Goal: Information Seeking & Learning: Learn about a topic

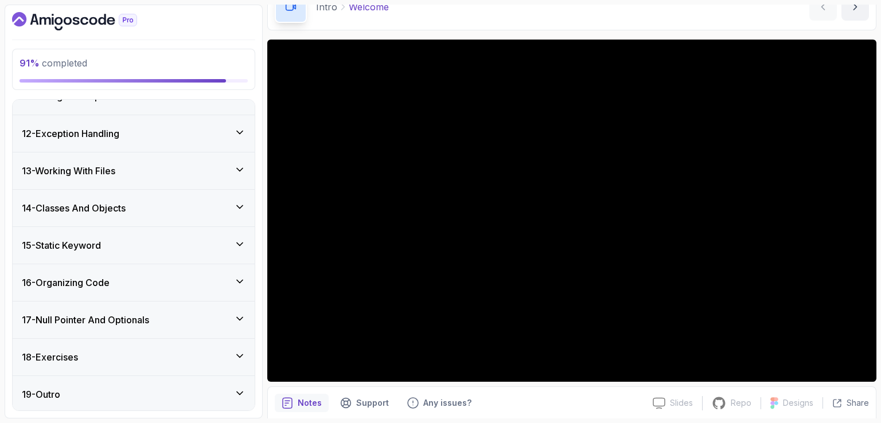
scroll to position [106, 0]
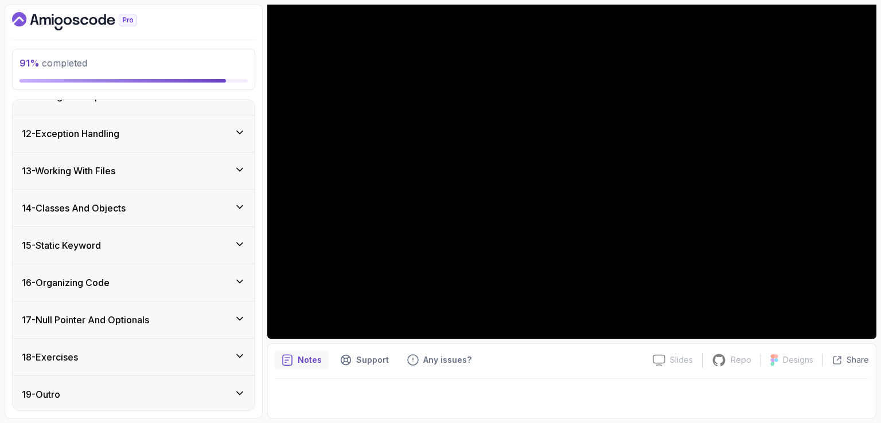
click at [220, 347] on div "18 - Exercises" at bounding box center [134, 357] width 242 height 37
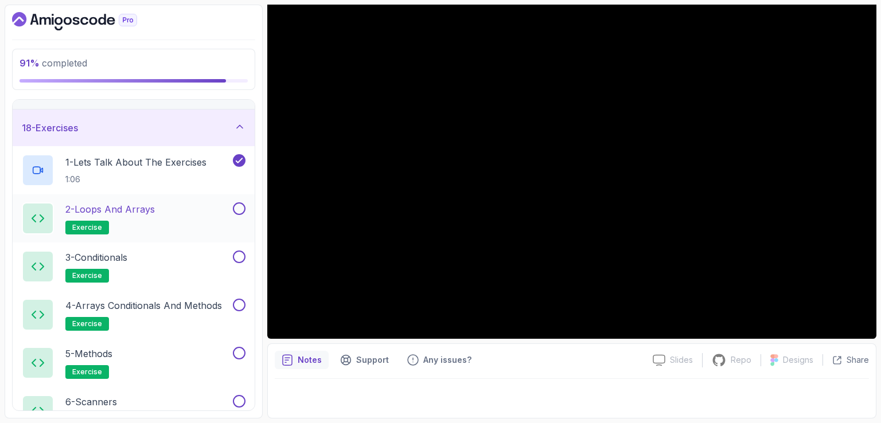
scroll to position [624, 0]
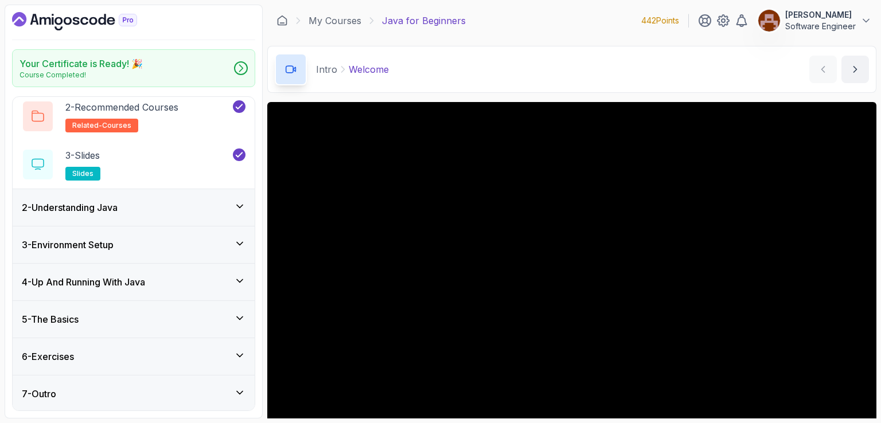
scroll to position [106, 0]
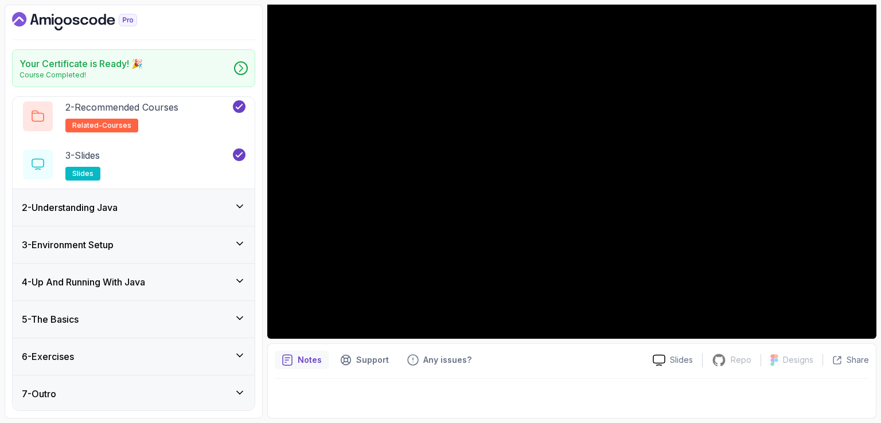
click at [232, 350] on div "6 - Exercises" at bounding box center [134, 357] width 224 height 14
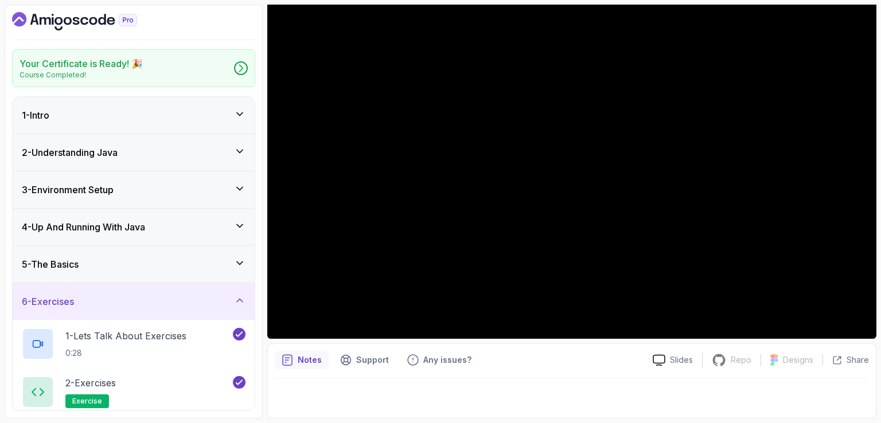
scroll to position [41, 0]
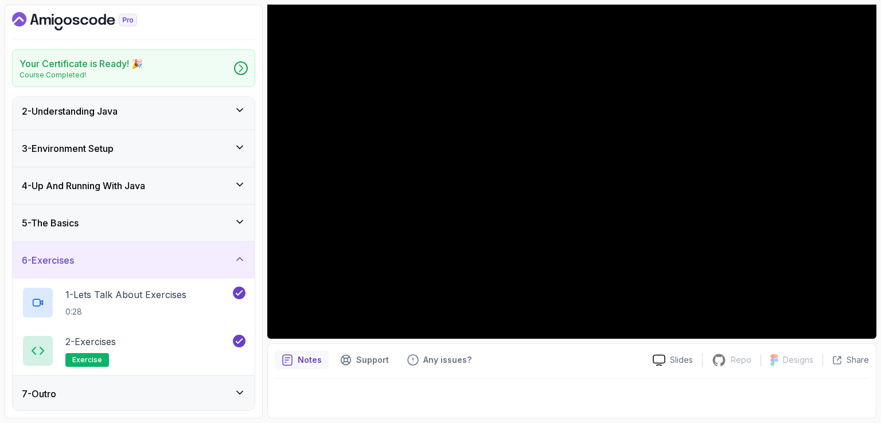
click at [238, 255] on icon at bounding box center [239, 259] width 11 height 11
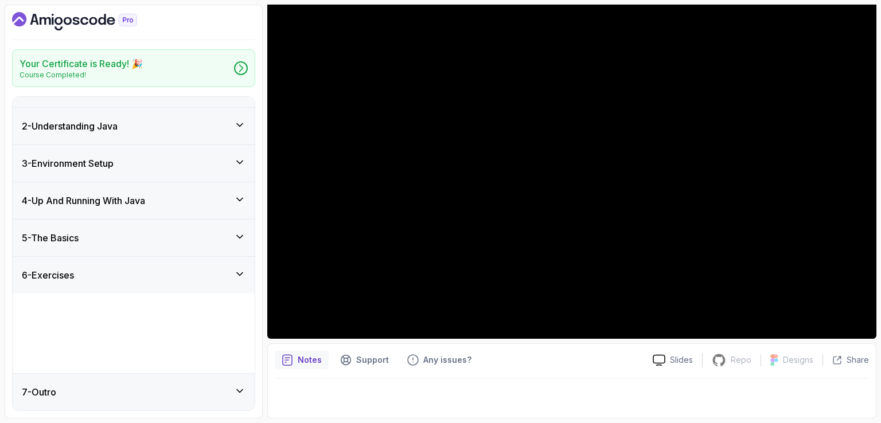
scroll to position [0, 0]
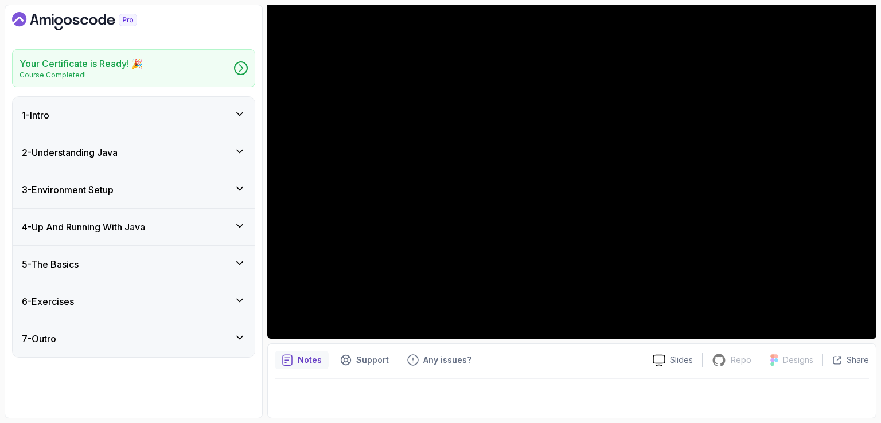
click at [174, 297] on div "6 - Exercises" at bounding box center [134, 302] width 224 height 14
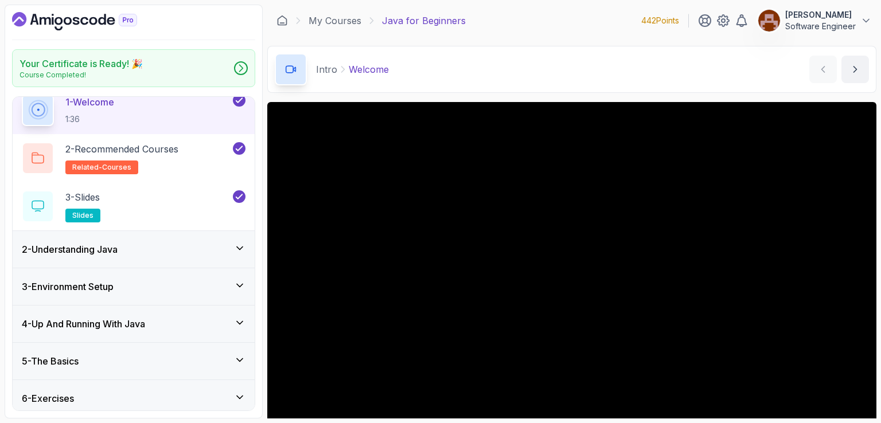
scroll to position [90, 0]
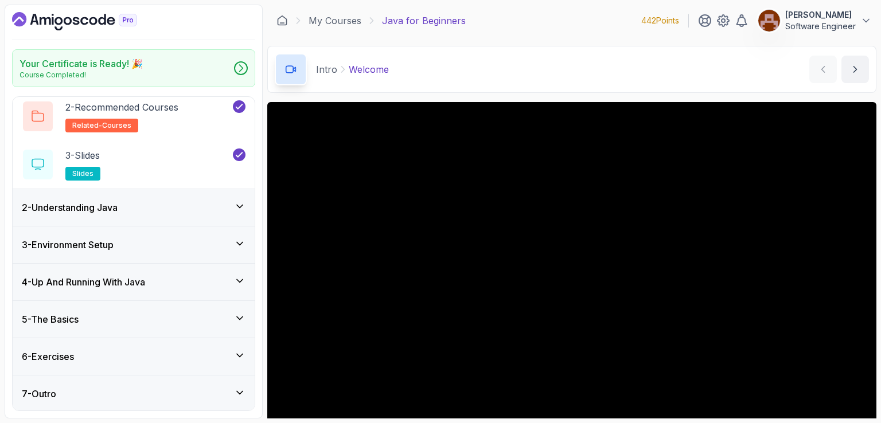
click at [84, 353] on div "6 - Exercises" at bounding box center [134, 357] width 224 height 14
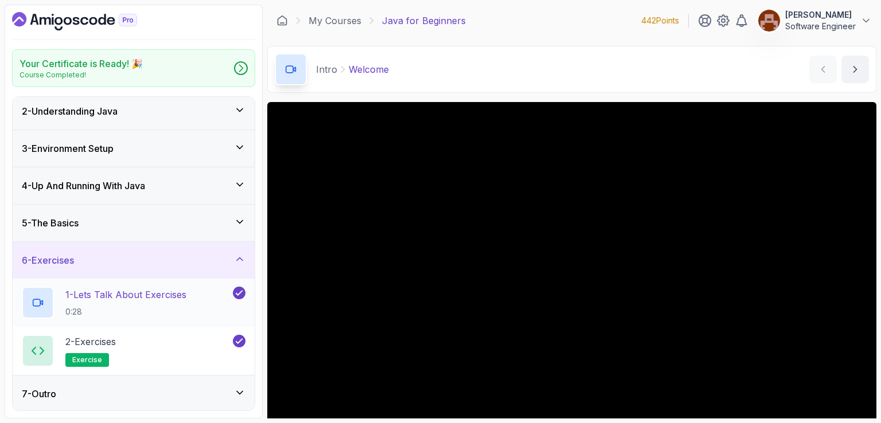
scroll to position [41, 0]
click at [247, 395] on div "7 - Outro" at bounding box center [134, 394] width 242 height 37
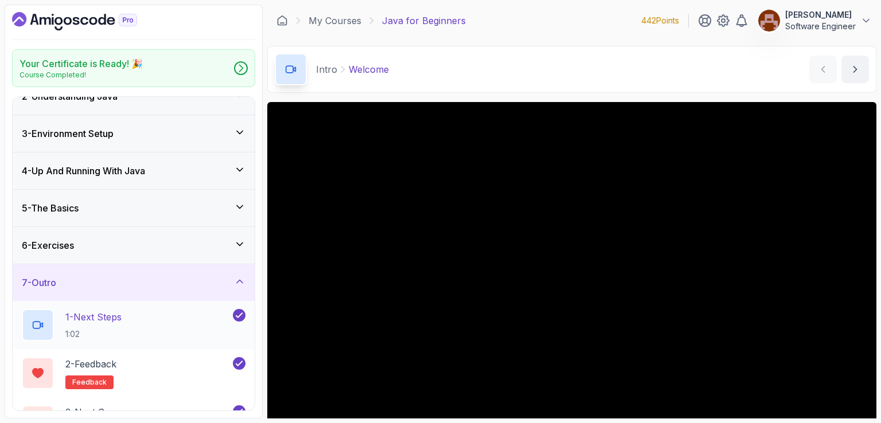
scroll to position [90, 0]
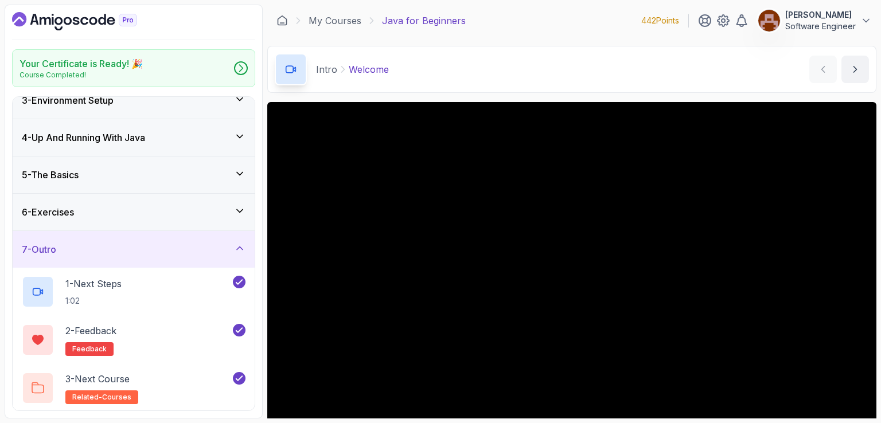
click at [237, 244] on icon at bounding box center [239, 248] width 11 height 11
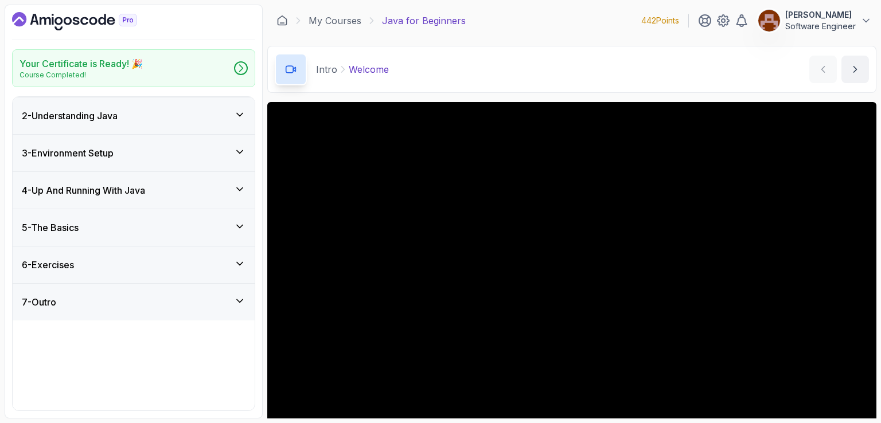
scroll to position [0, 0]
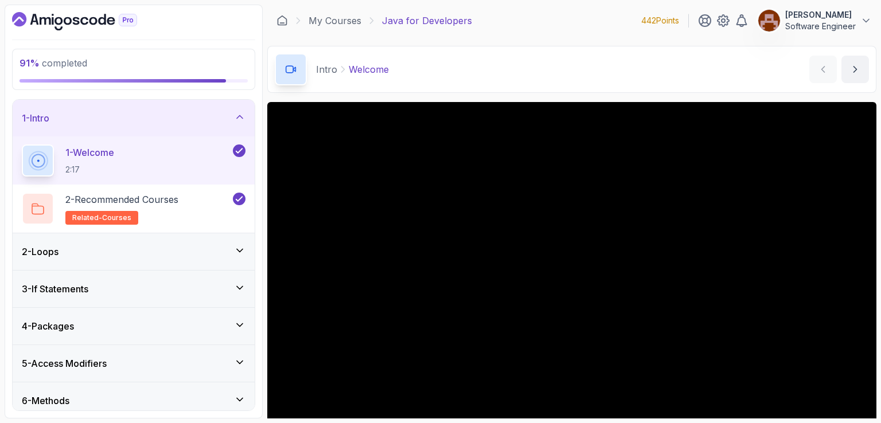
click at [558, 26] on div "My Courses Java for Developers 442 Points Lucas Software Engineer" at bounding box center [571, 21] width 609 height 32
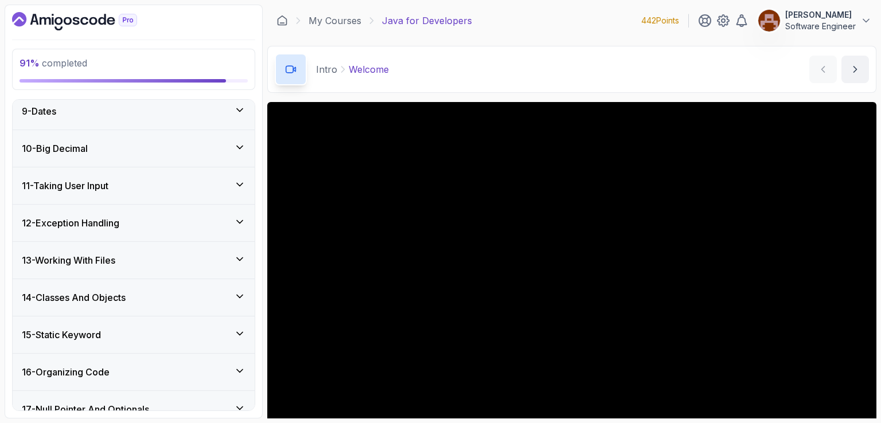
scroll to position [491, 0]
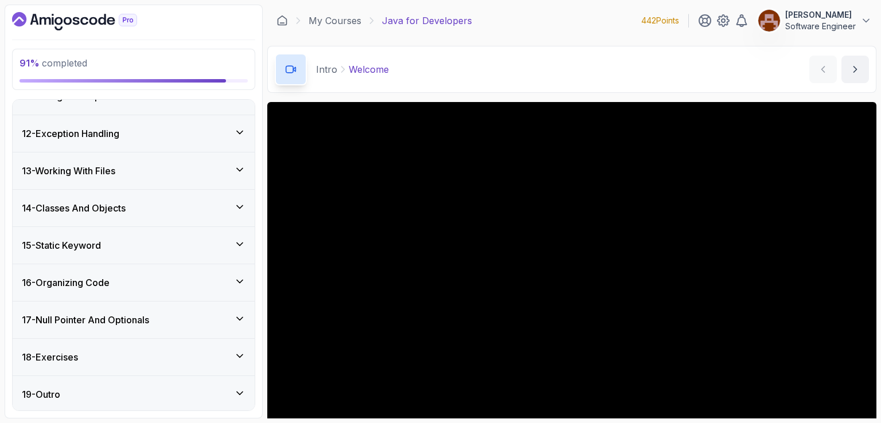
click at [238, 351] on icon at bounding box center [239, 356] width 11 height 11
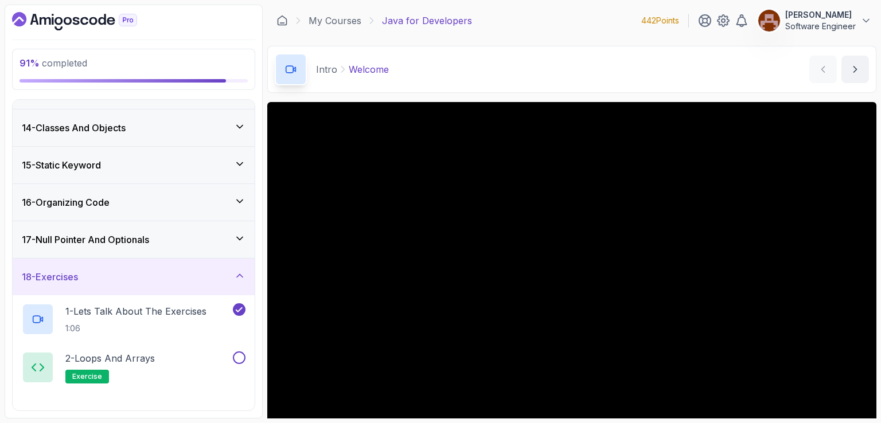
scroll to position [624, 0]
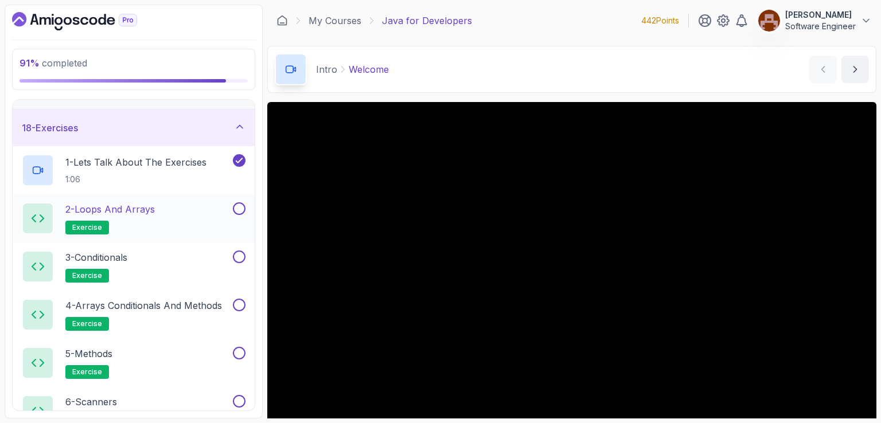
click at [183, 211] on div "2 - Loops and Arrays exercise" at bounding box center [126, 219] width 209 height 32
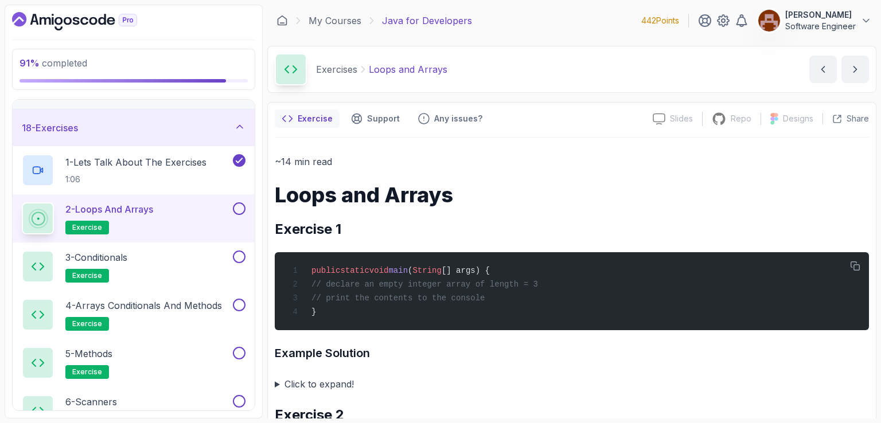
click at [548, 29] on div "My Courses Java for Developers 442 Points Lucas Software Engineer" at bounding box center [571, 21] width 609 height 32
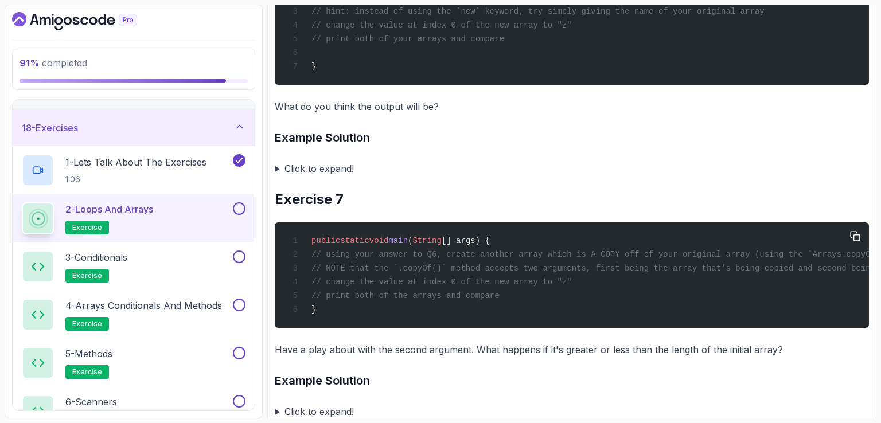
scroll to position [975, 0]
